Goal: Task Accomplishment & Management: Use online tool/utility

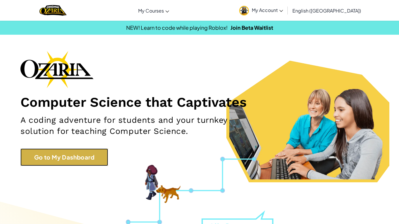
click at [80, 165] on link "Go to My Dashboard" at bounding box center [64, 158] width 88 height 18
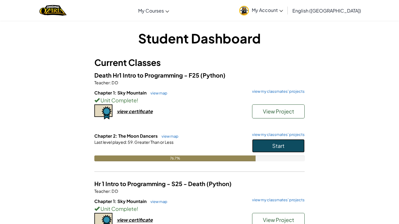
click at [265, 147] on button "Start" at bounding box center [278, 145] width 53 height 13
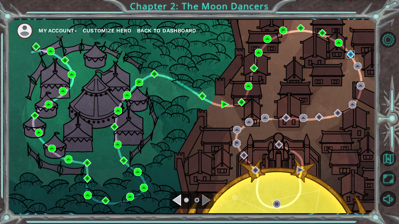
click at [350, 54] on img at bounding box center [350, 54] width 8 height 8
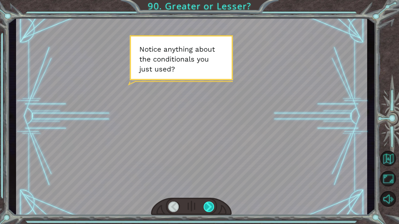
click at [211, 205] on div at bounding box center [208, 207] width 11 height 11
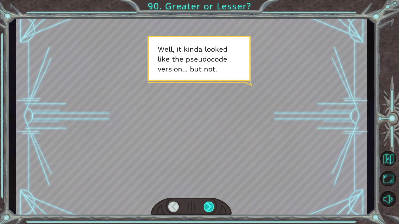
click at [211, 205] on div at bounding box center [208, 207] width 11 height 11
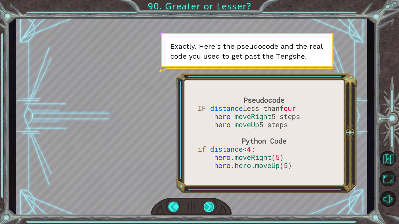
click at [211, 205] on div at bounding box center [208, 207] width 11 height 11
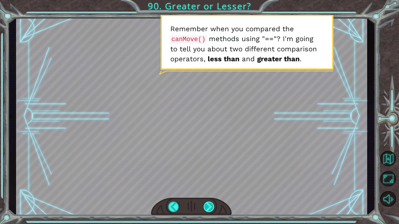
click at [211, 205] on div at bounding box center [208, 207] width 11 height 11
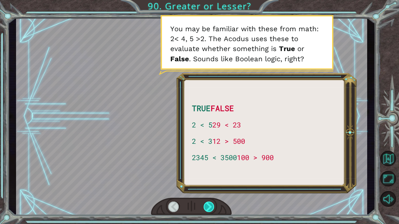
click at [211, 205] on div at bounding box center [208, 207] width 11 height 11
